Goal: Task Accomplishment & Management: Manage account settings

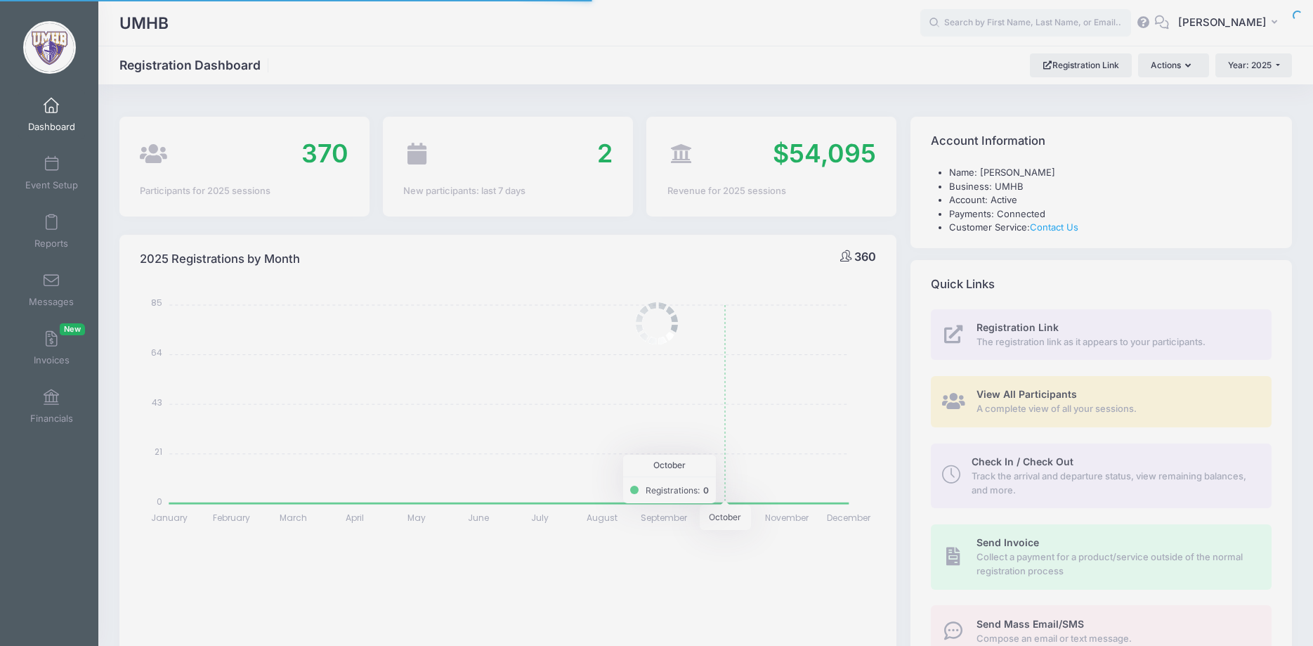
select select
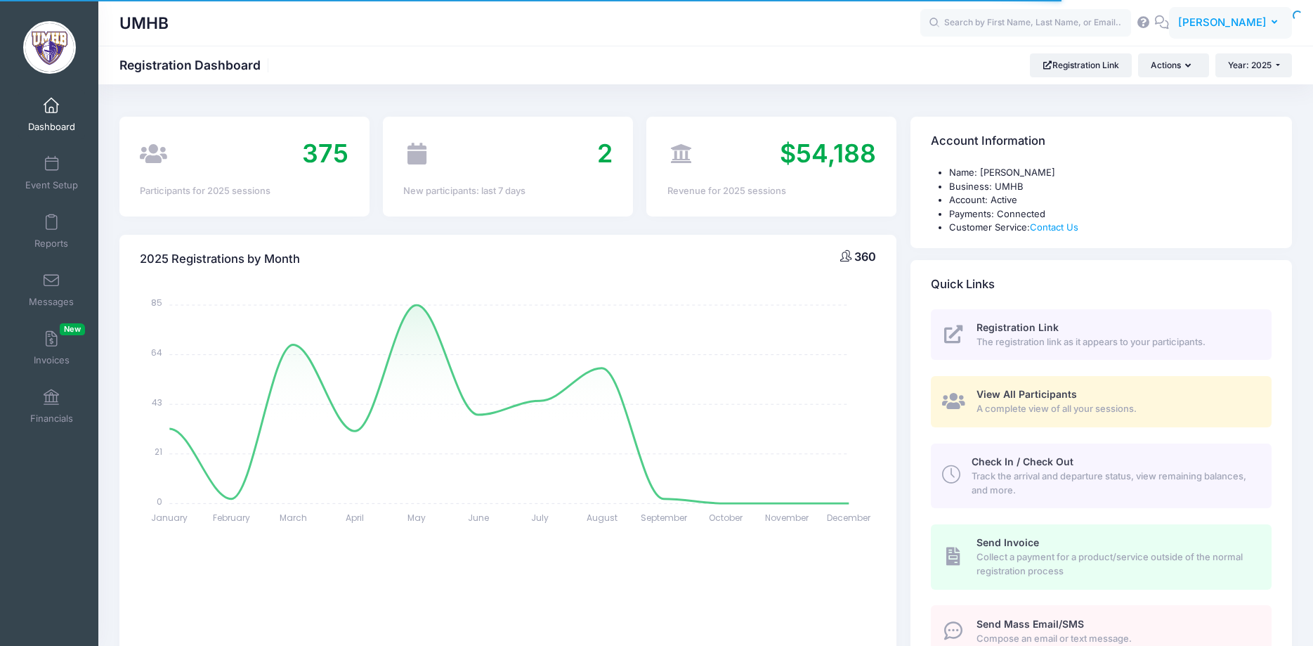
click at [1238, 23] on span "[PERSON_NAME]" at bounding box center [1222, 22] width 89 height 15
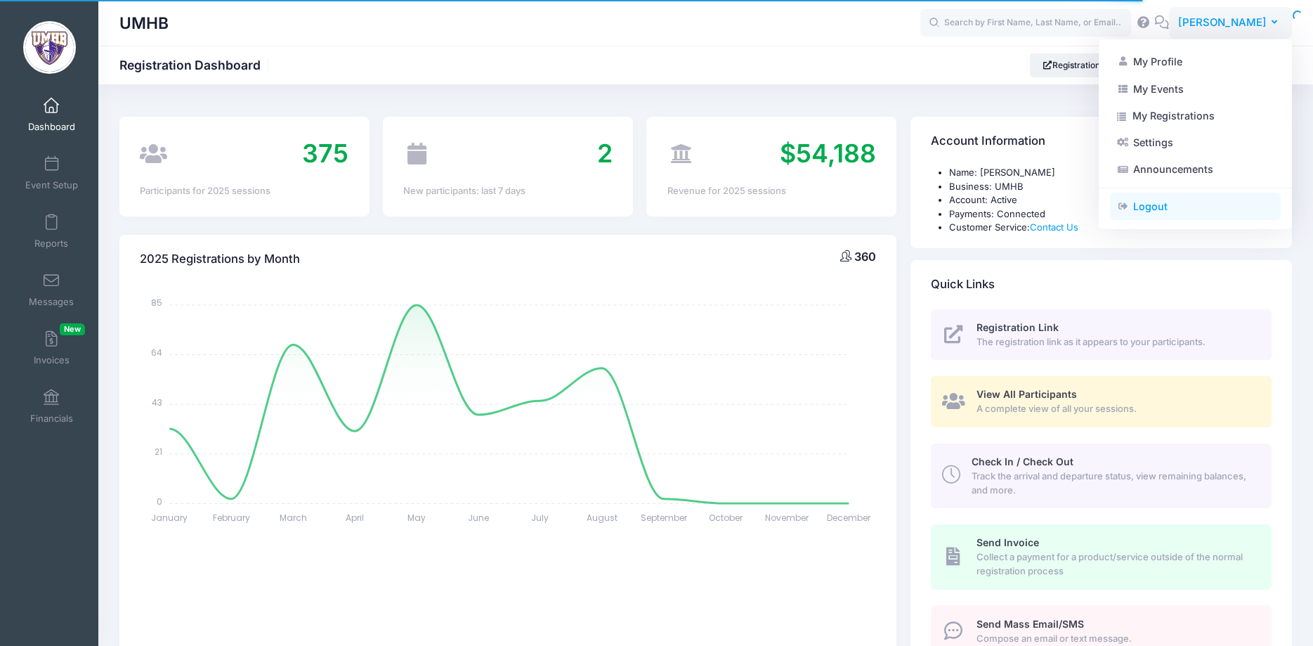
click at [1157, 202] on link "Logout" at bounding box center [1195, 206] width 171 height 27
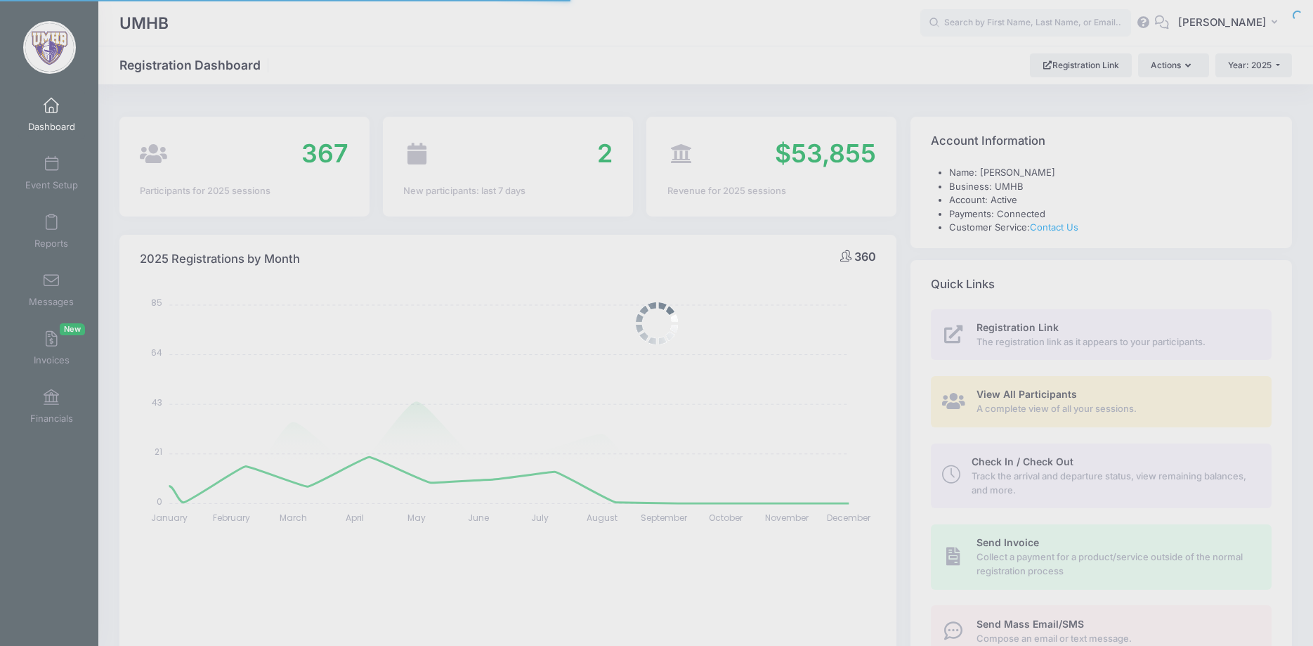
select select
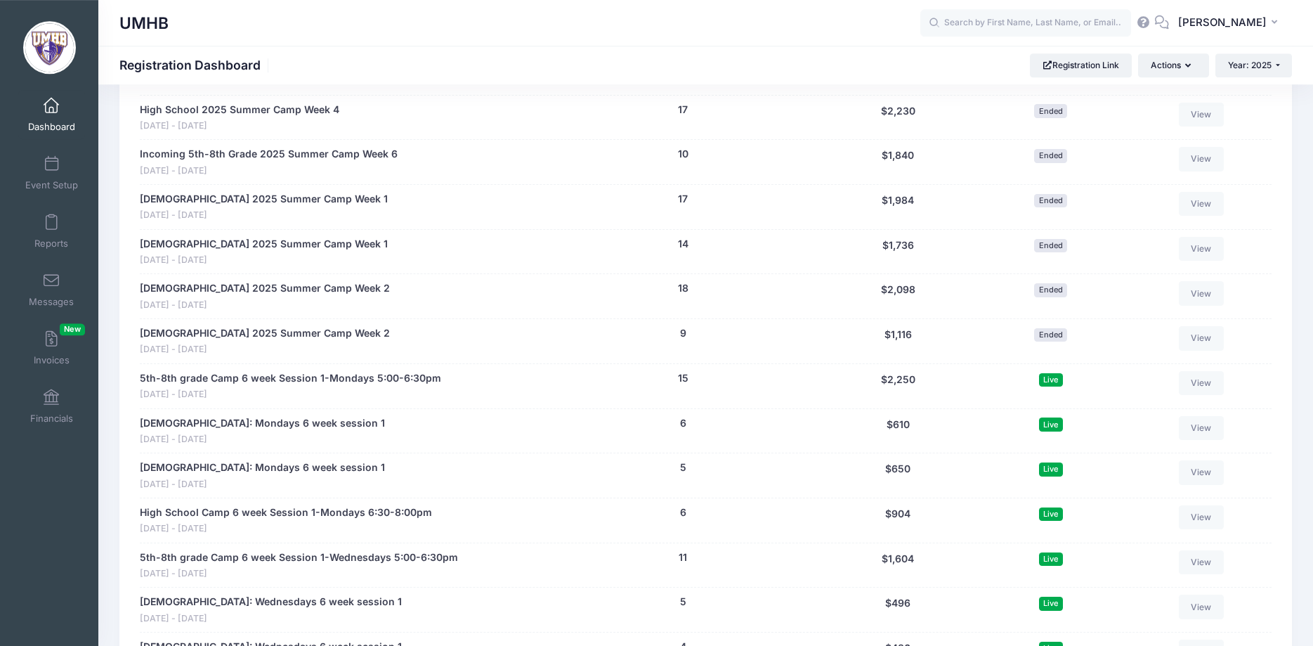
scroll to position [1791, 0]
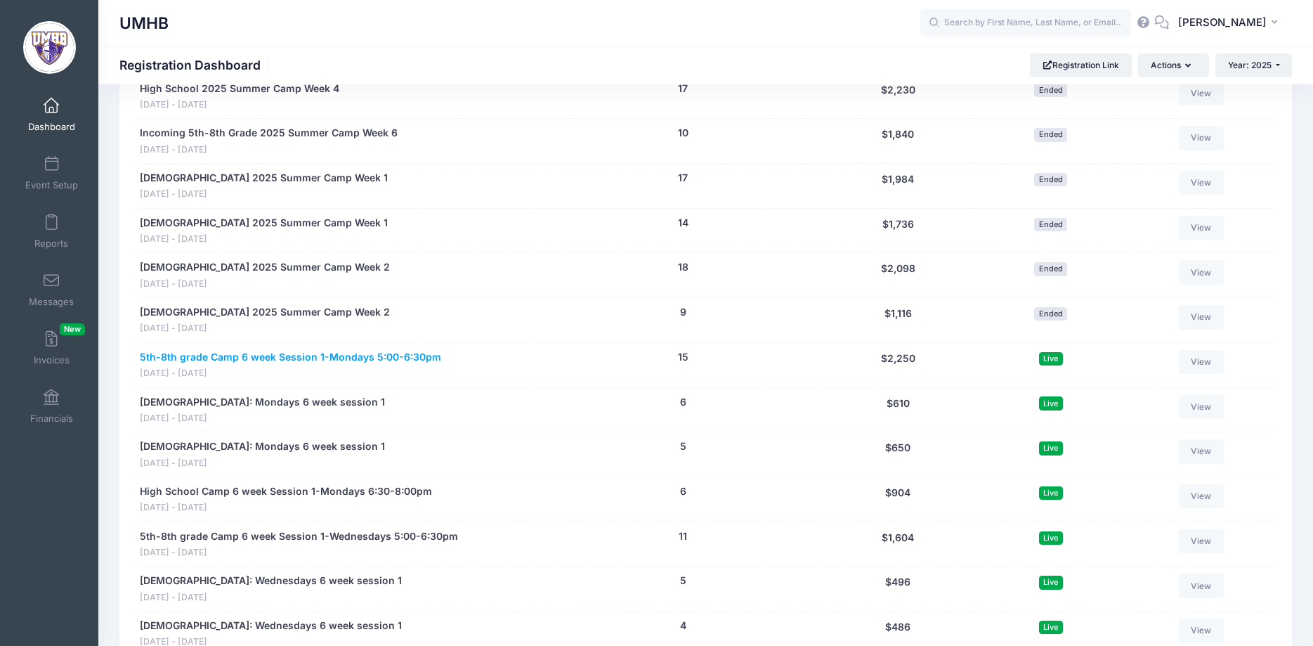
click at [381, 355] on link "5th-8th grade Camp 6 week Session 1-Mondays 5:00-6:30pm" at bounding box center [290, 357] width 301 height 15
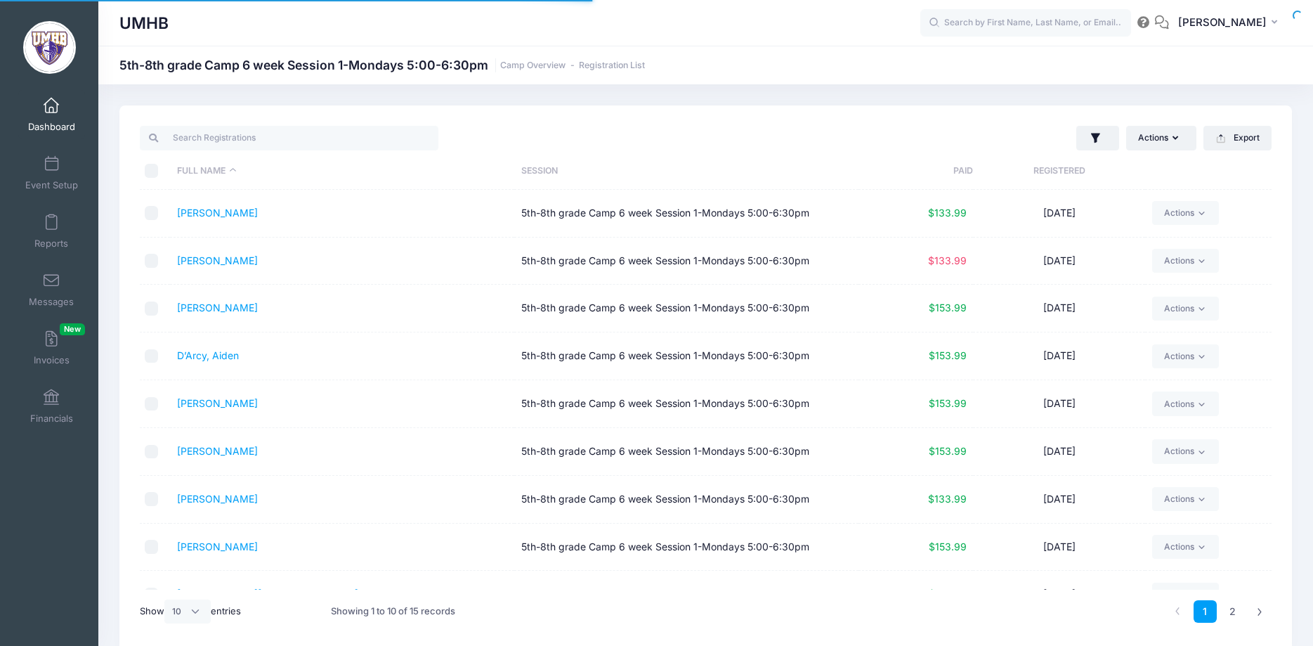
select select "10"
click at [1233, 612] on link "2" at bounding box center [1232, 611] width 23 height 23
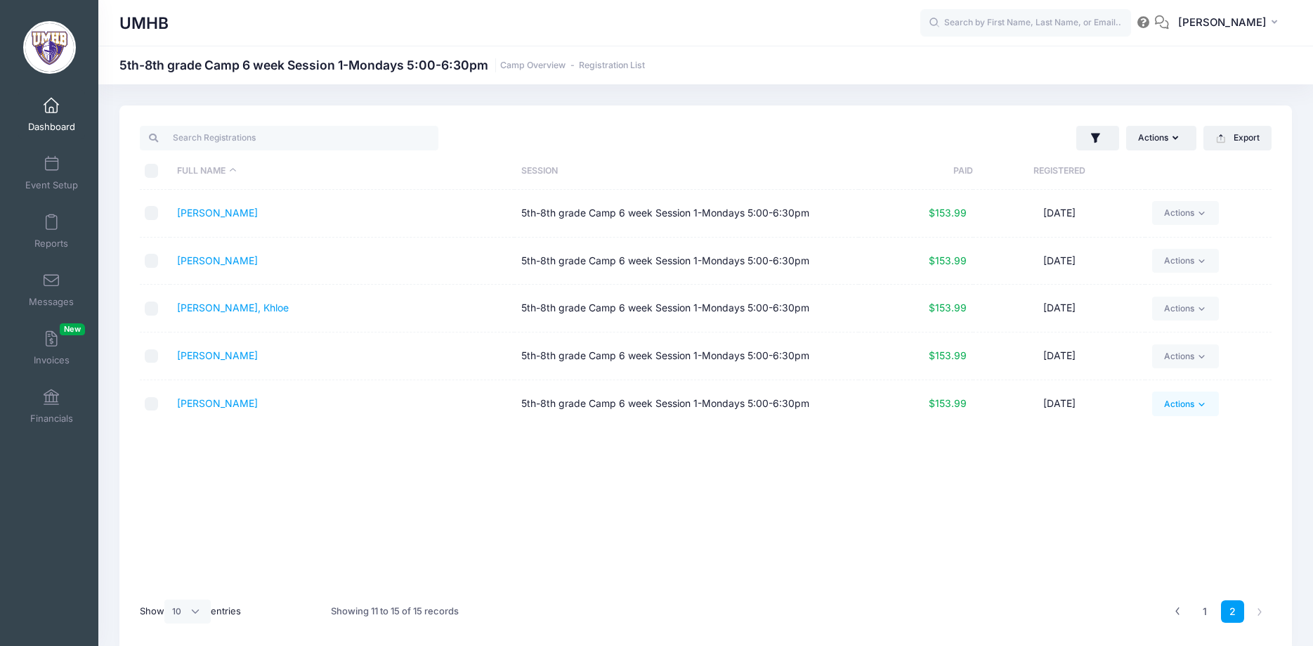
click at [1179, 406] on link "Actions" at bounding box center [1185, 403] width 67 height 24
click at [895, 455] on div "Full Name Session Paid Registered Ray, Hayden 5th-8th grade Camp 6 week Session…" at bounding box center [706, 390] width 1132 height 400
click at [939, 407] on span "$153.99" at bounding box center [948, 403] width 38 height 12
click at [943, 402] on span "$153.99" at bounding box center [948, 403] width 38 height 12
click at [216, 403] on link "Young, Isaac" at bounding box center [217, 403] width 81 height 12
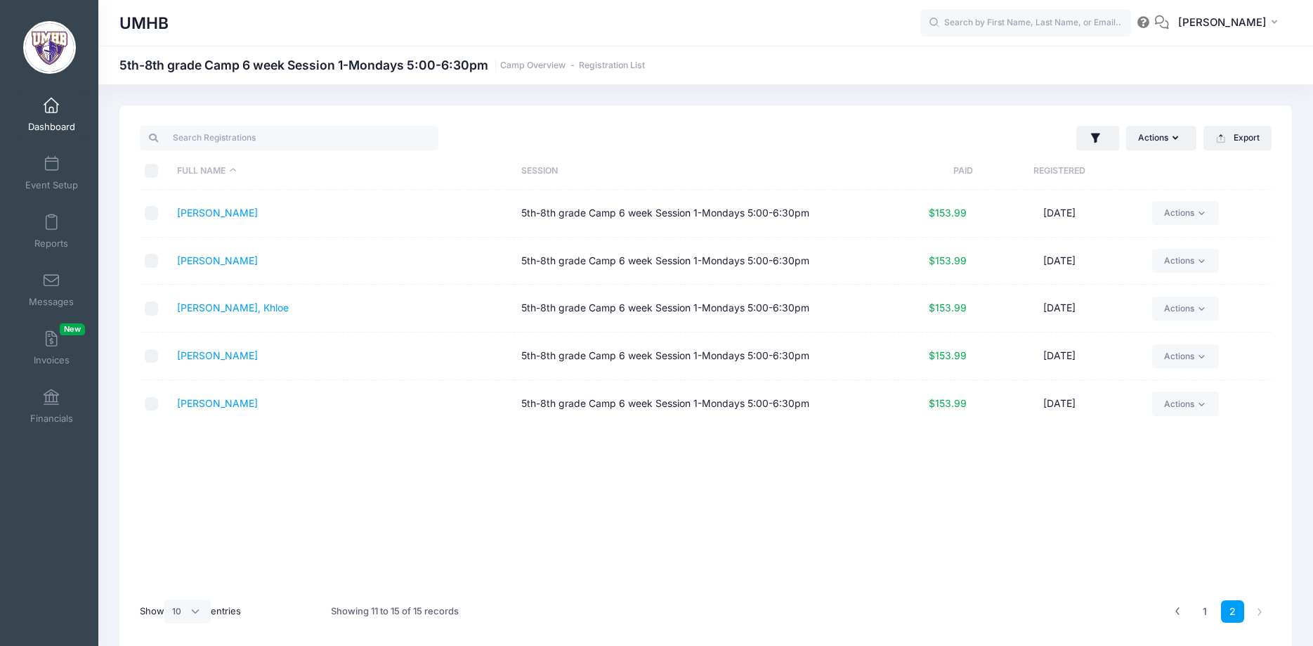
click at [65, 107] on link "Dashboard" at bounding box center [51, 114] width 67 height 49
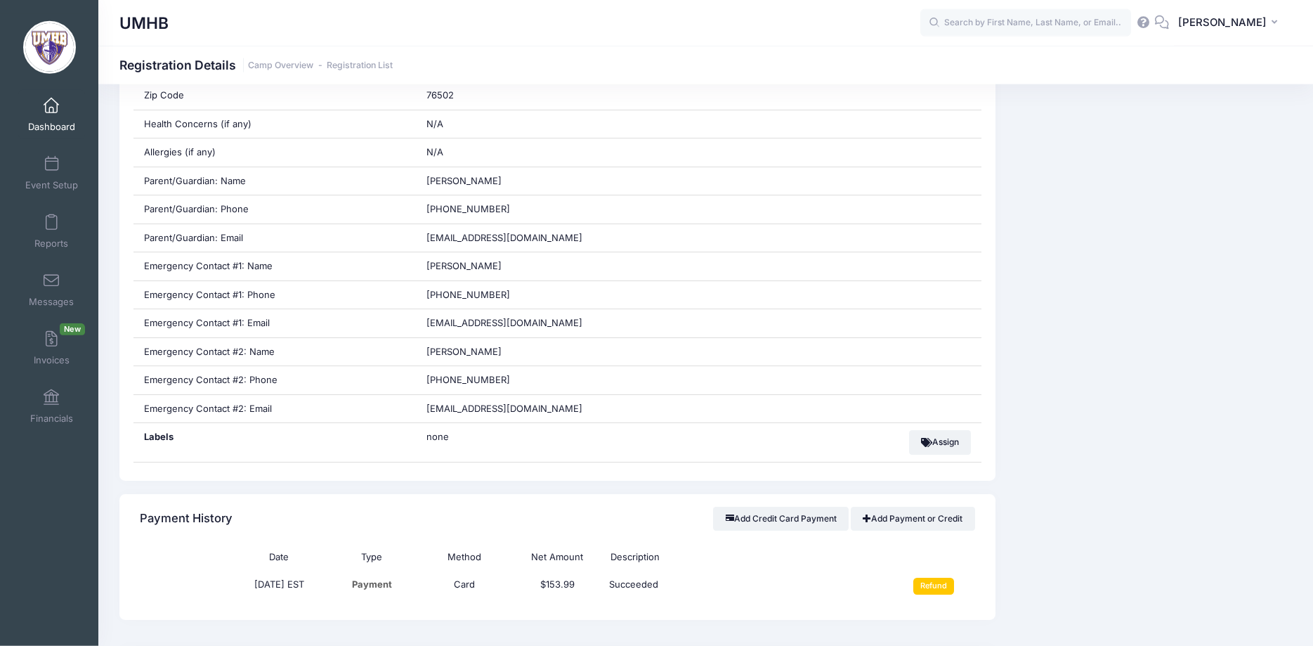
scroll to position [573, 0]
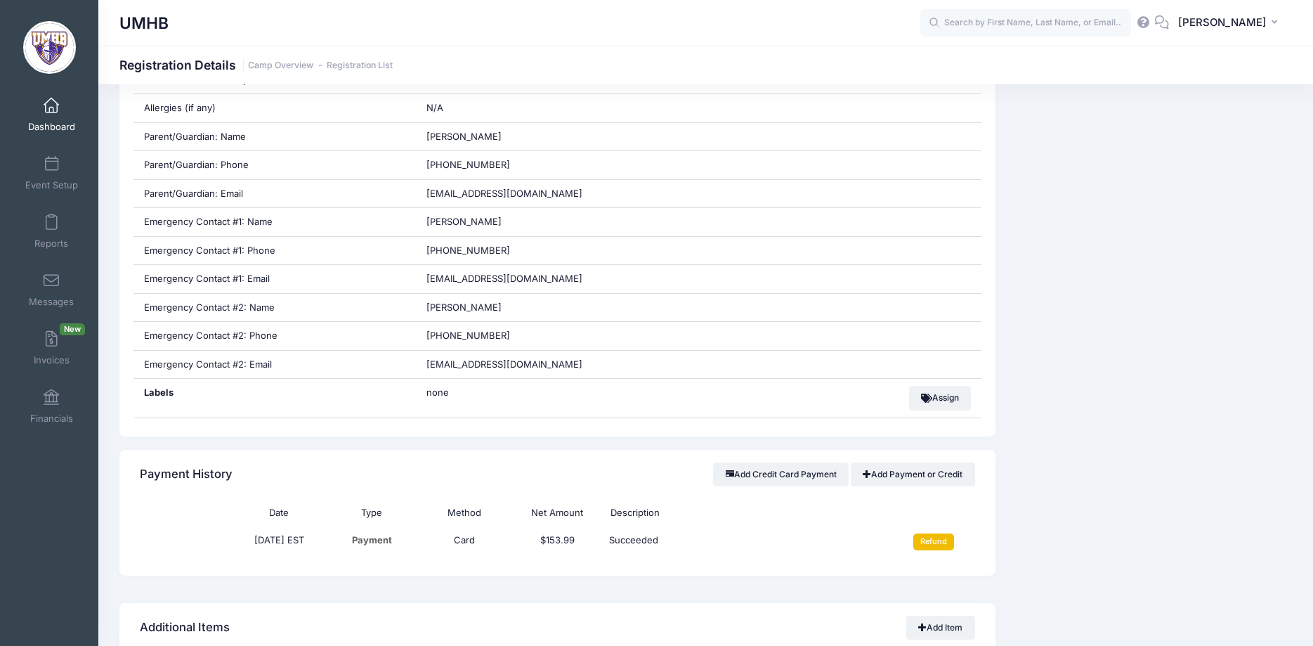
click at [938, 544] on input "Refund" at bounding box center [933, 541] width 41 height 17
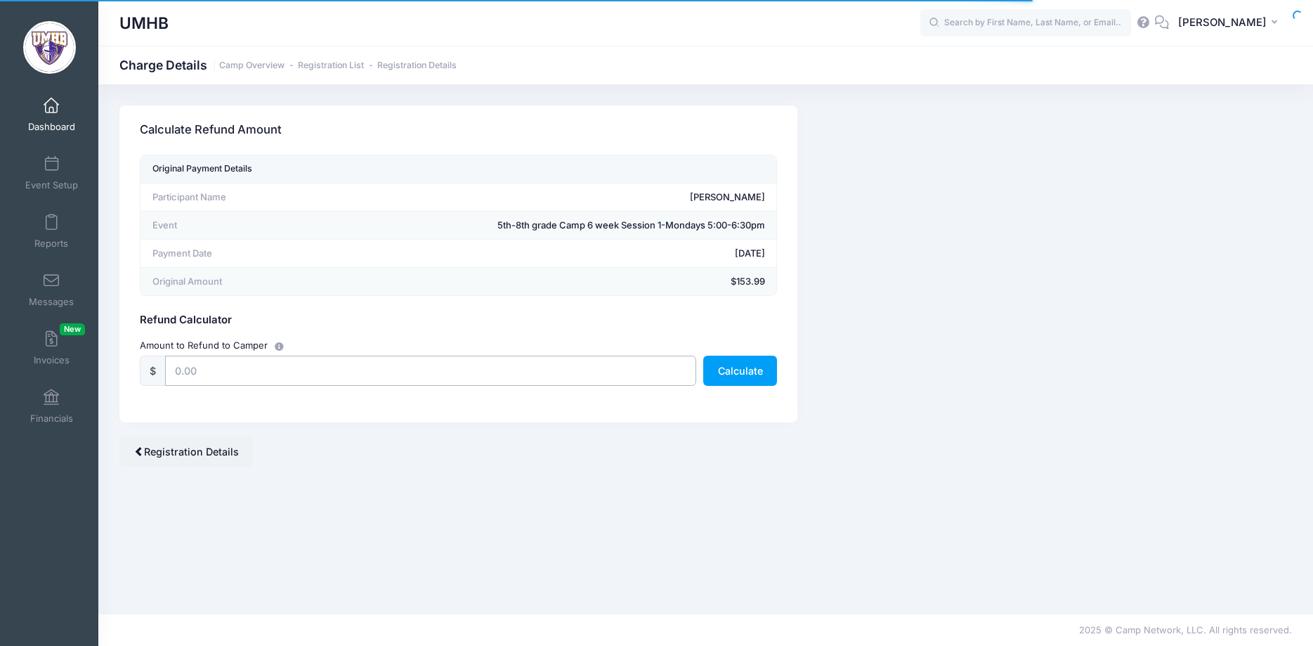
click at [372, 372] on input "text" at bounding box center [430, 370] width 531 height 30
type input "50"
click at [518, 492] on div "Camp Network returns it's fee when there is a full refund. Stripe also returns …" at bounding box center [705, 348] width 1214 height 487
click at [737, 369] on button "Calculate" at bounding box center [740, 370] width 74 height 30
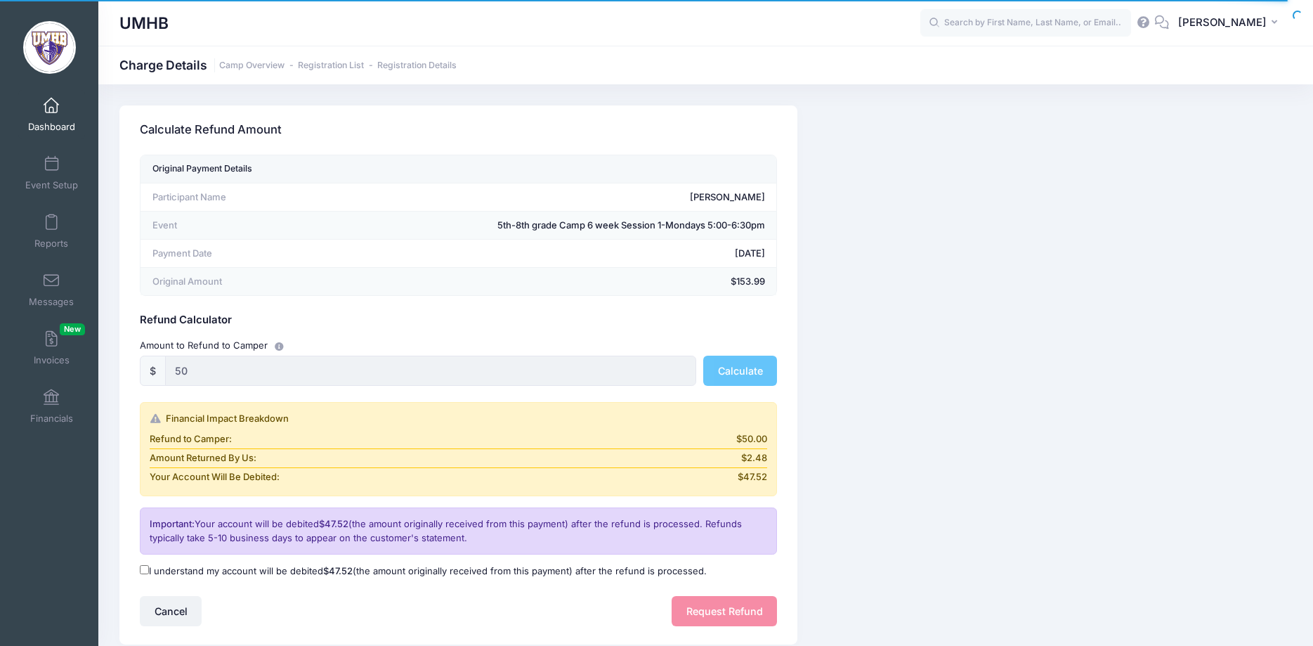
click at [156, 568] on label "I understand my account will be debited $47.52 (the amount originally received …" at bounding box center [423, 571] width 567 height 14
click at [149, 568] on input "I understand my account will be debited $47.52 (the amount originally received …" at bounding box center [144, 569] width 9 height 9
checkbox input "true"
click at [736, 613] on button "Request Refund" at bounding box center [724, 611] width 105 height 30
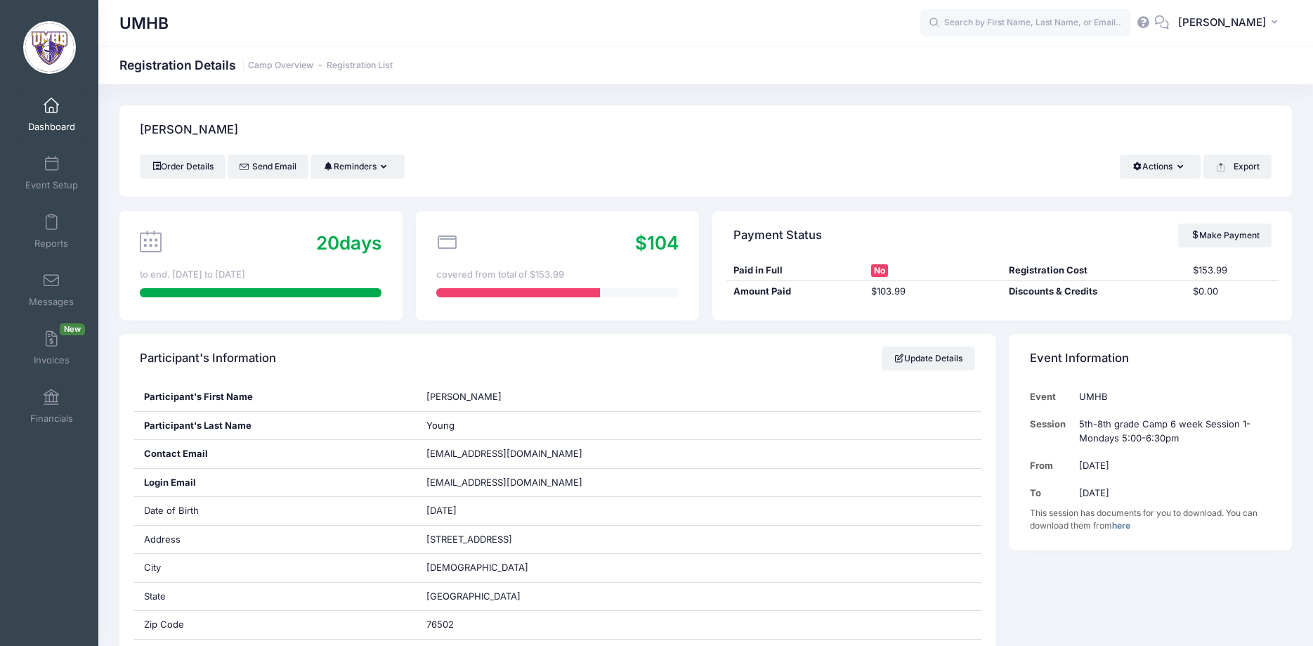
click at [70, 109] on link "Dashboard" at bounding box center [51, 114] width 67 height 49
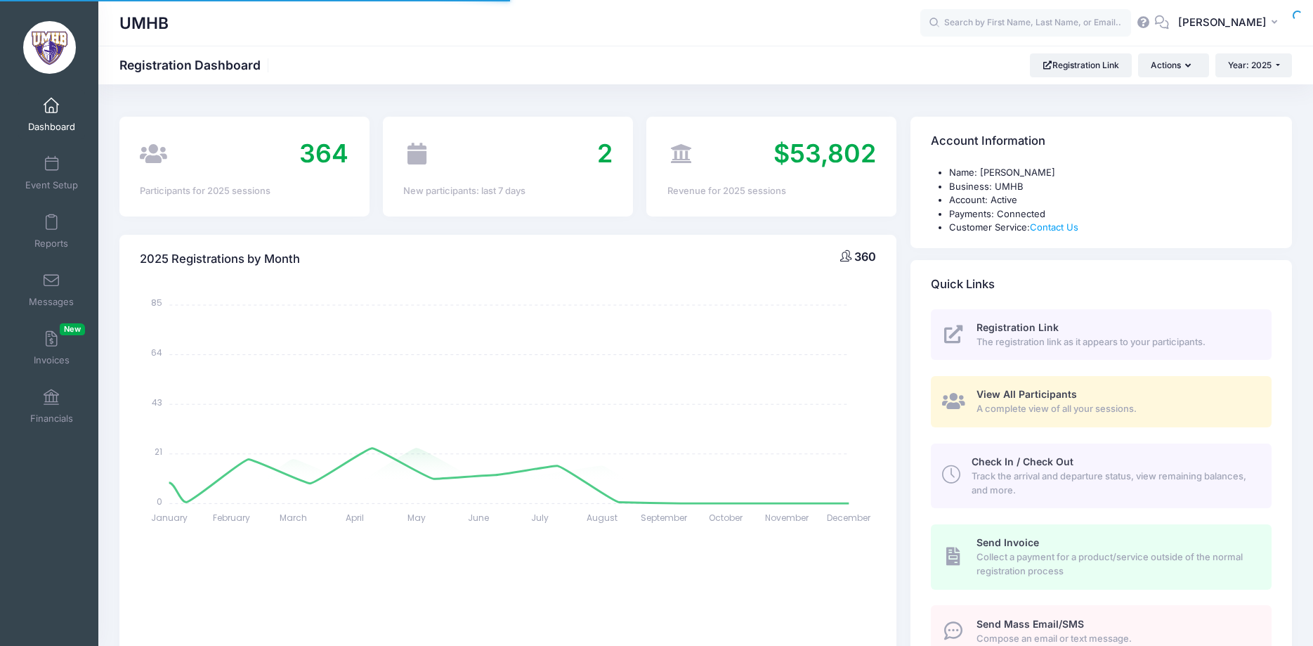
select select
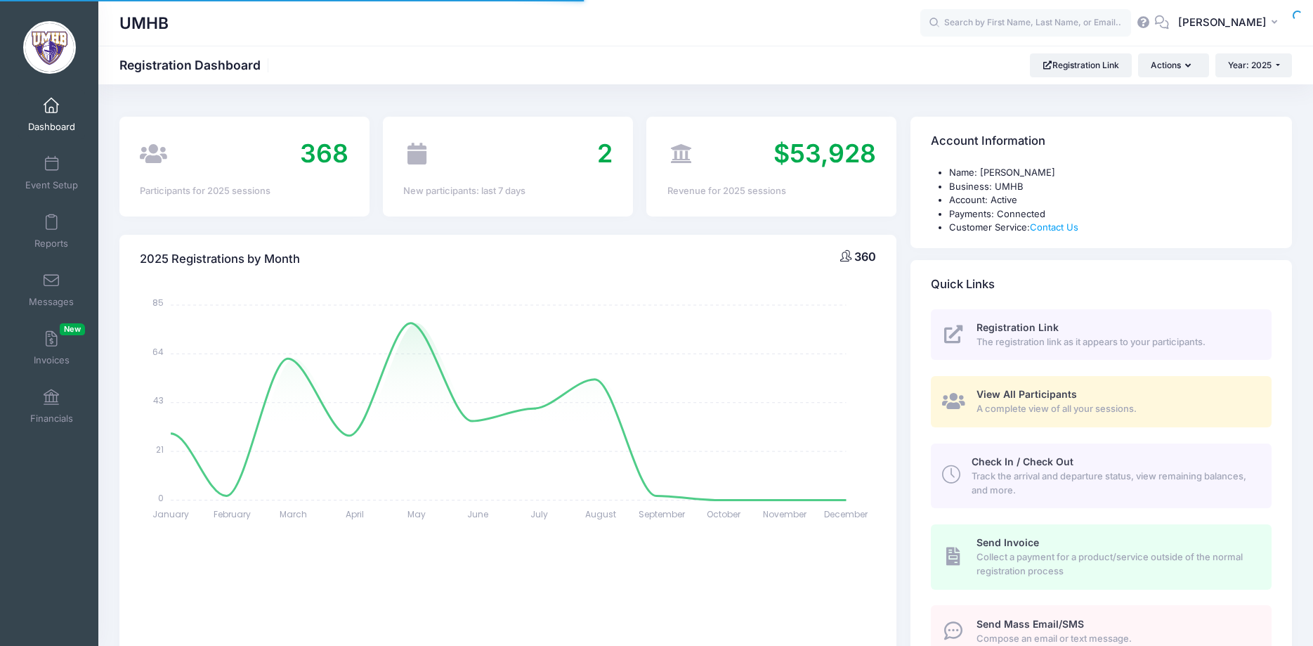
select select
